Goal: Communication & Community: Ask a question

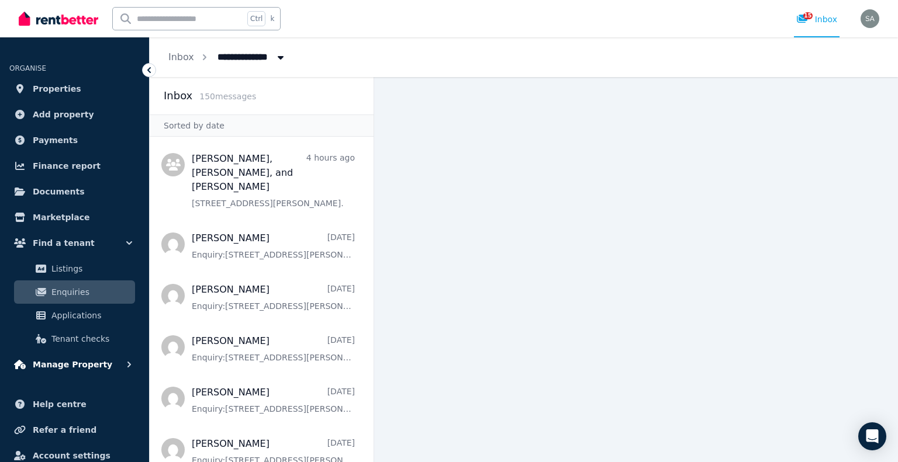
click at [82, 367] on span "Manage Property" at bounding box center [73, 365] width 80 height 14
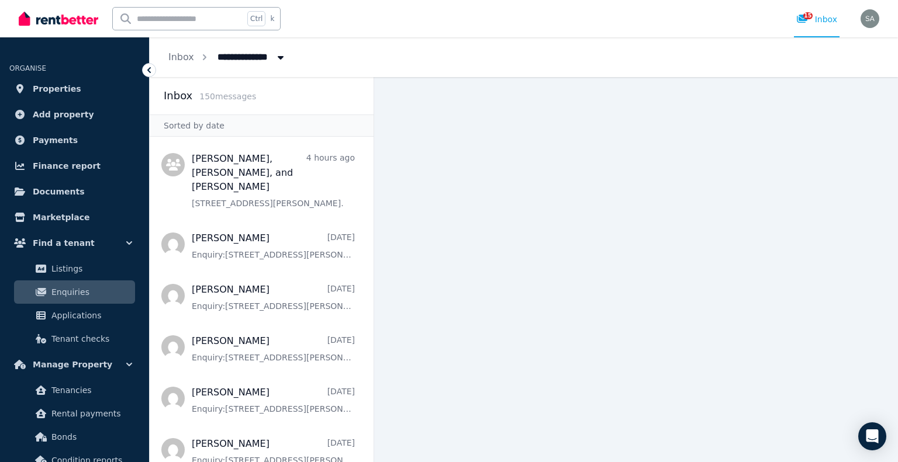
scroll to position [175, 0]
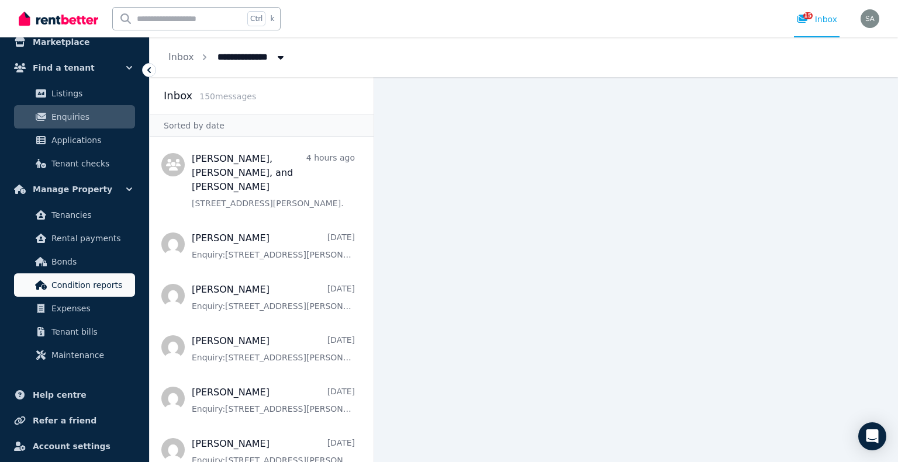
click at [80, 289] on span "Condition reports" at bounding box center [90, 285] width 79 height 14
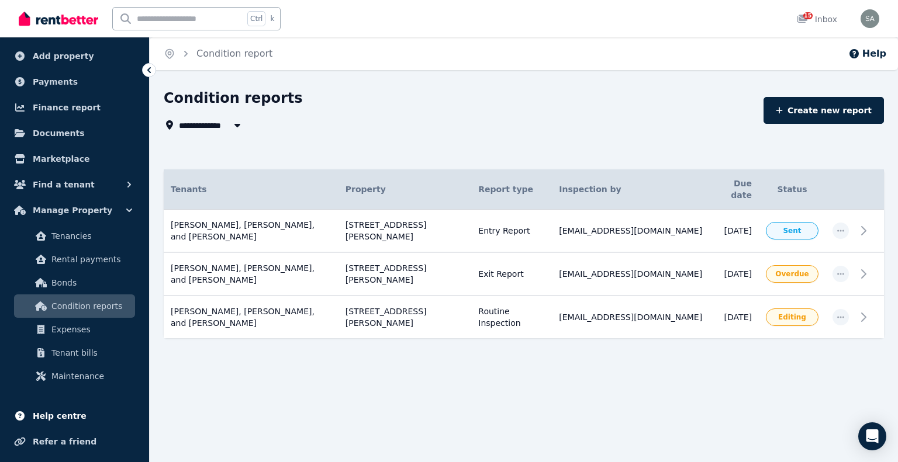
scroll to position [108, 0]
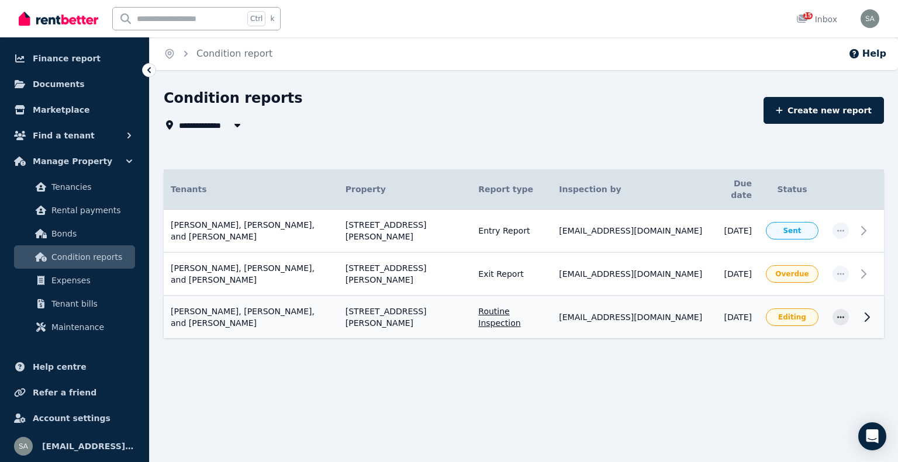
click at [287, 302] on td "Sandeep Kumar, Kirti kirti, and Amarpreet Sidhu 26 Jacqueline Pl, Pakenham Rout…" at bounding box center [251, 317] width 175 height 43
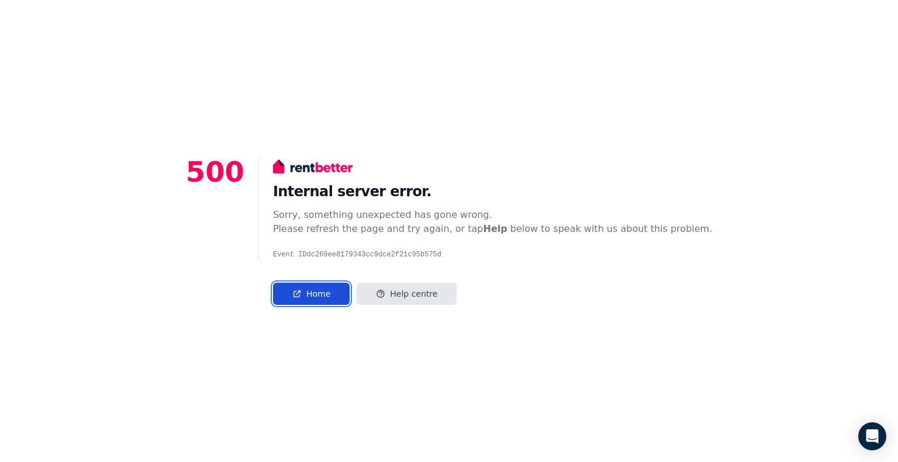
click at [331, 294] on link "Home" at bounding box center [311, 294] width 77 height 22
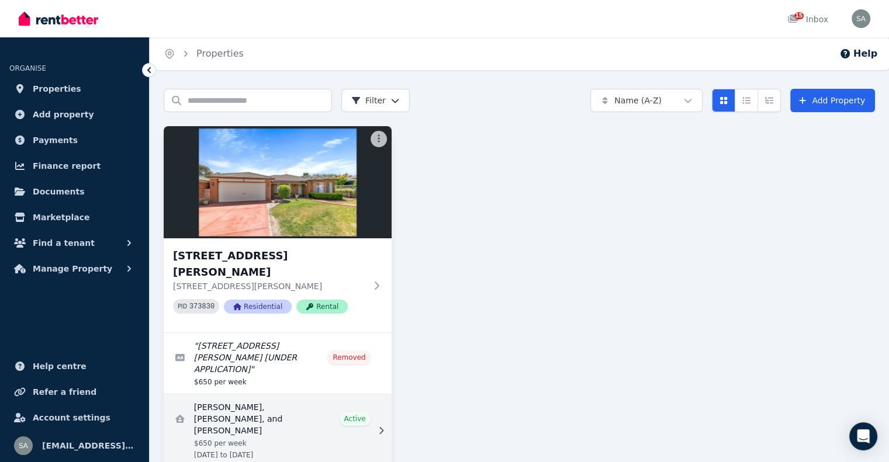
scroll to position [29, 0]
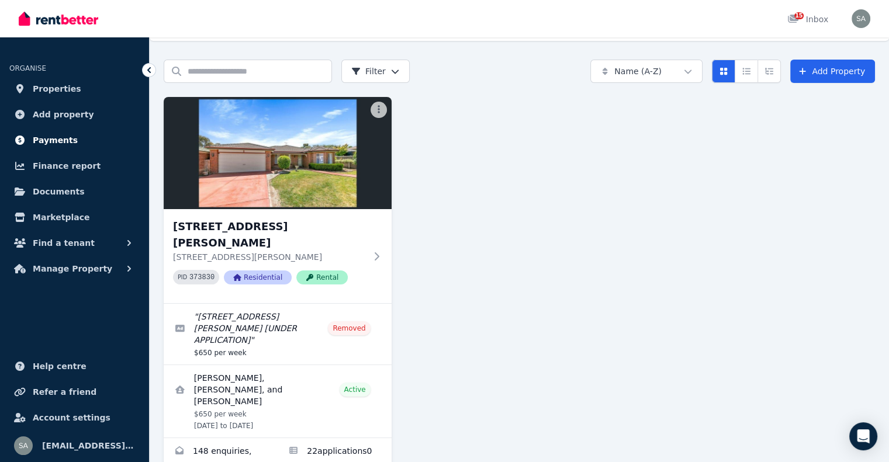
click at [49, 137] on span "Payments" at bounding box center [55, 140] width 45 height 14
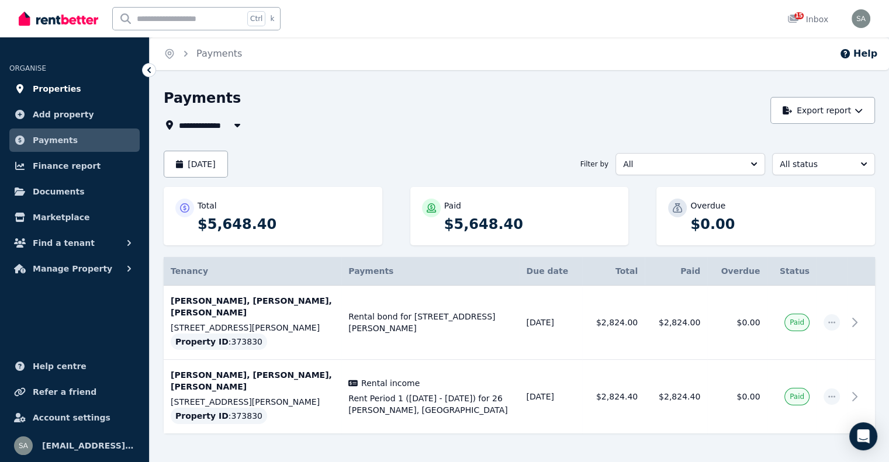
click at [61, 91] on span "Properties" at bounding box center [57, 89] width 49 height 14
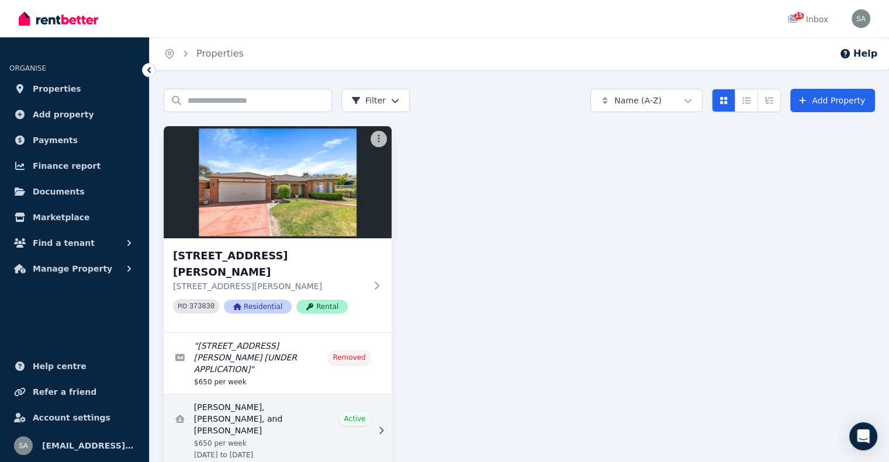
scroll to position [29, 0]
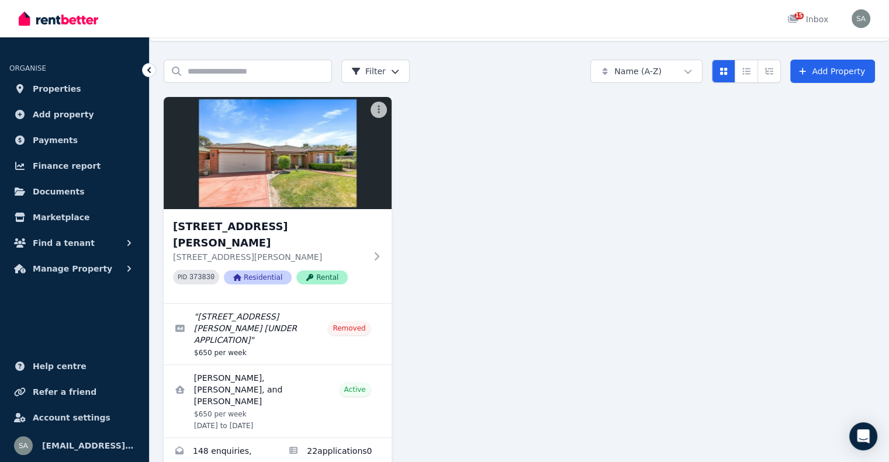
drag, startPoint x: 872, startPoint y: 439, endPoint x: 643, endPoint y: 336, distance: 251.8
click at [872, 439] on div "Open Intercom Messenger" at bounding box center [864, 437] width 28 height 28
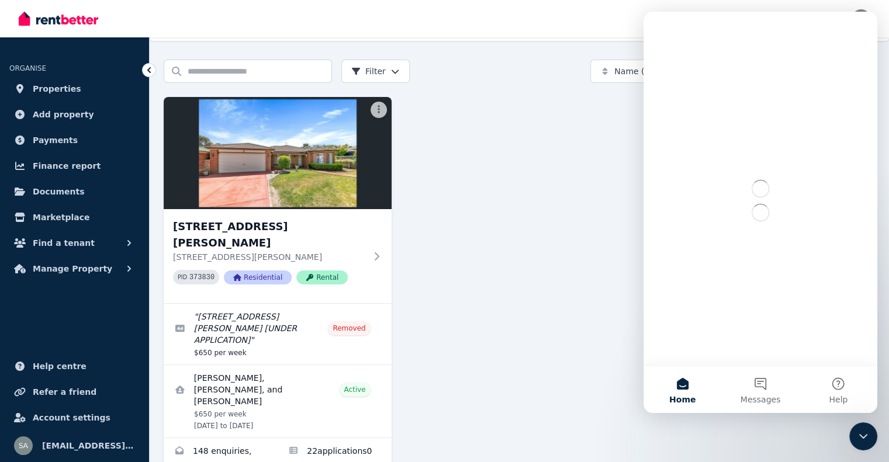
scroll to position [0, 0]
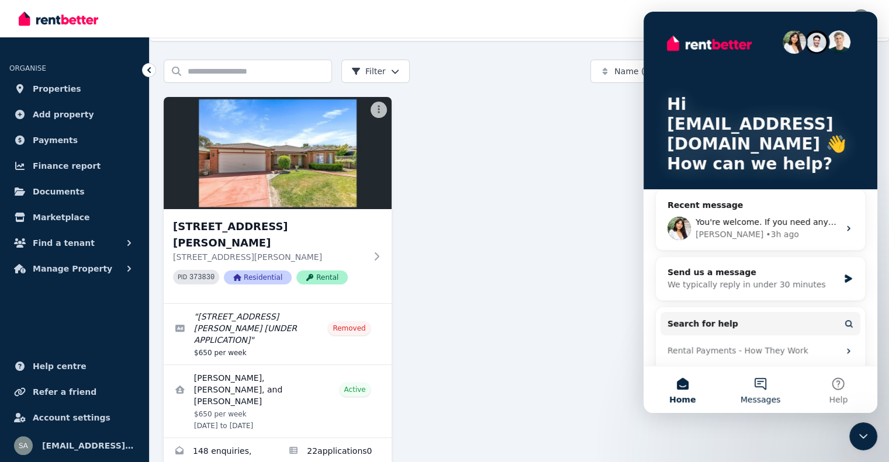
click at [758, 388] on button "Messages" at bounding box center [760, 390] width 78 height 47
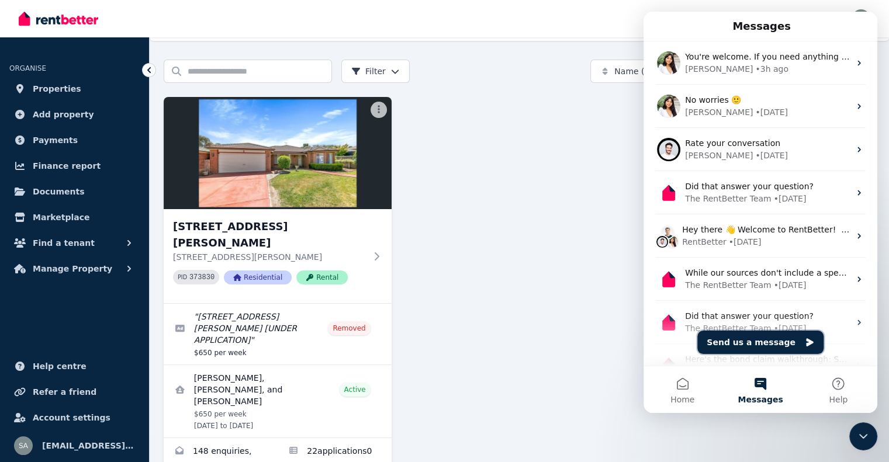
click at [754, 341] on button "Send us a message" at bounding box center [761, 342] width 126 height 23
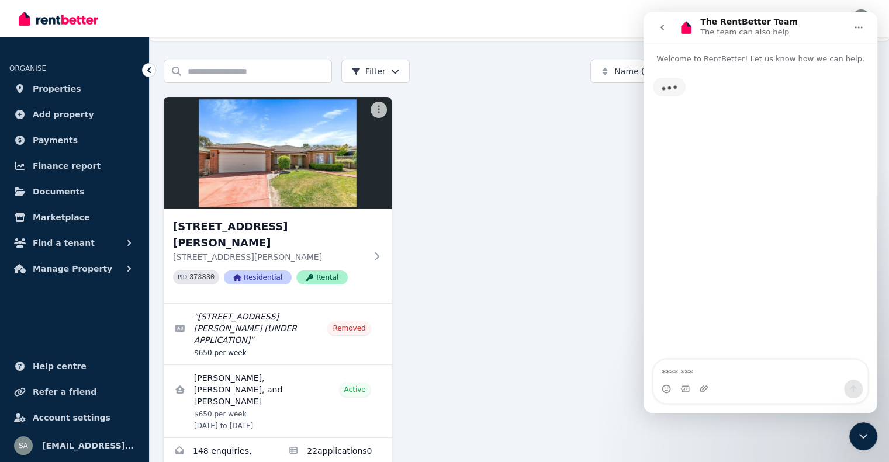
click at [743, 371] on textarea "Message…" at bounding box center [761, 370] width 214 height 20
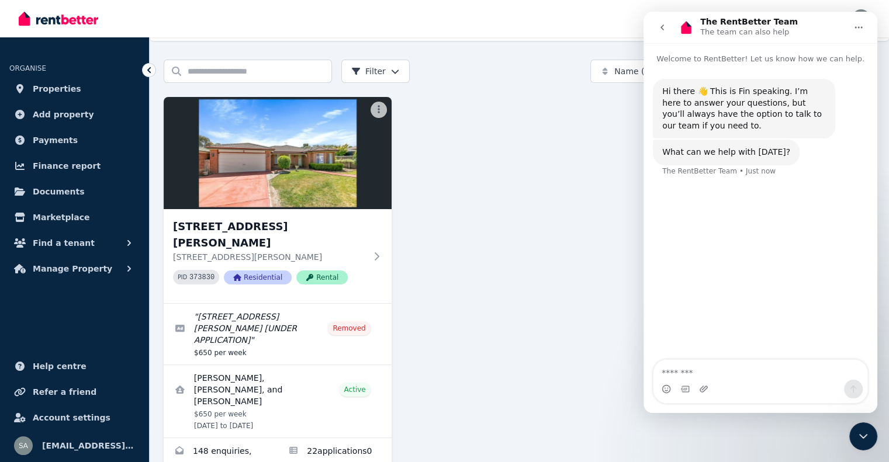
click at [728, 372] on textarea "Message…" at bounding box center [761, 370] width 214 height 20
type textarea "**********"
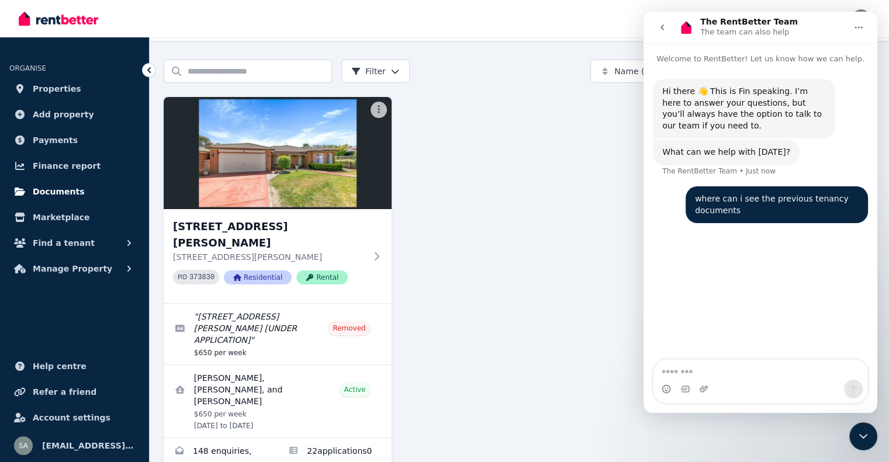
click at [61, 191] on span "Documents" at bounding box center [59, 192] width 52 height 14
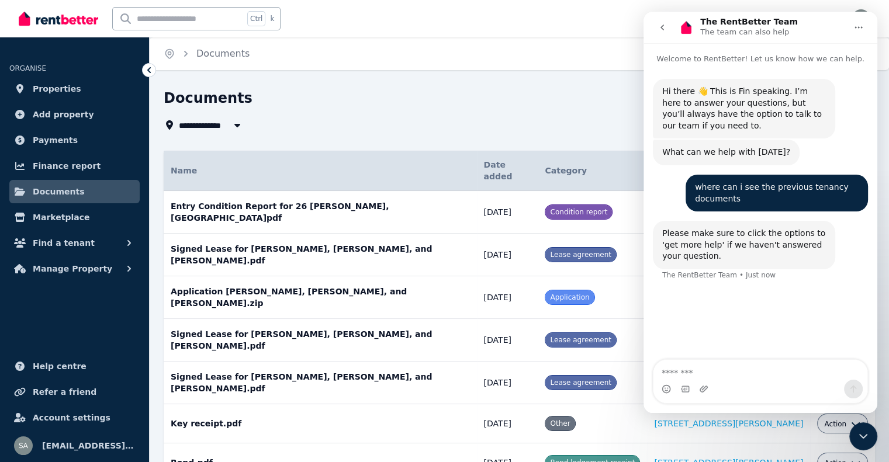
click at [666, 25] on icon "go back" at bounding box center [662, 27] width 9 height 9
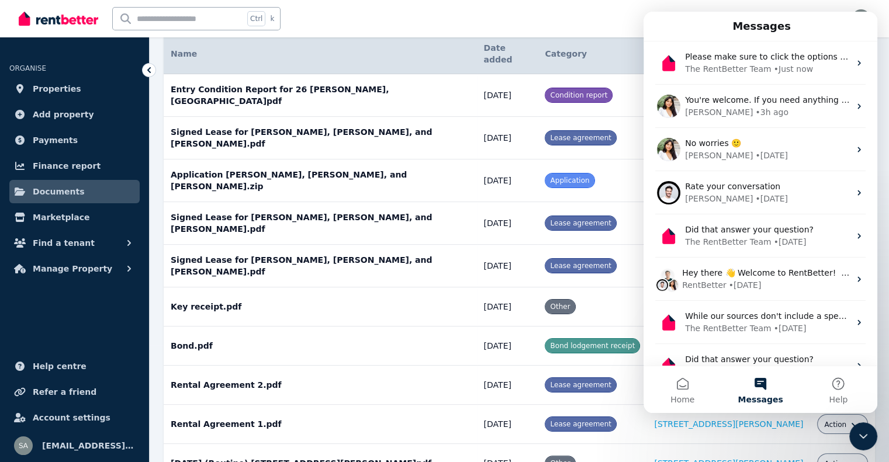
scroll to position [185, 0]
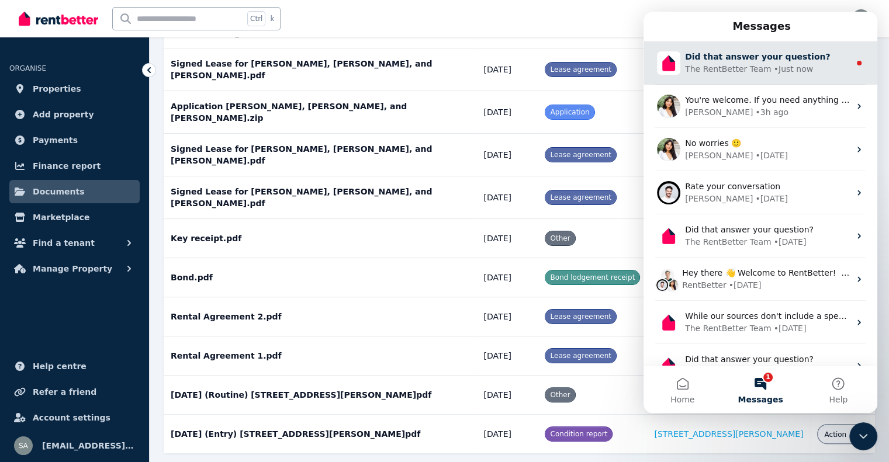
click at [786, 70] on div "• Just now" at bounding box center [793, 69] width 39 height 12
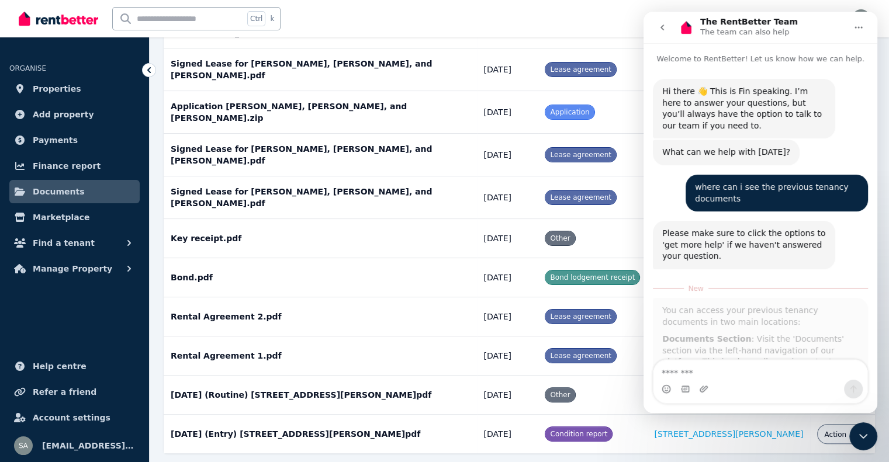
scroll to position [232, 0]
